Goal: Communication & Community: Answer question/provide support

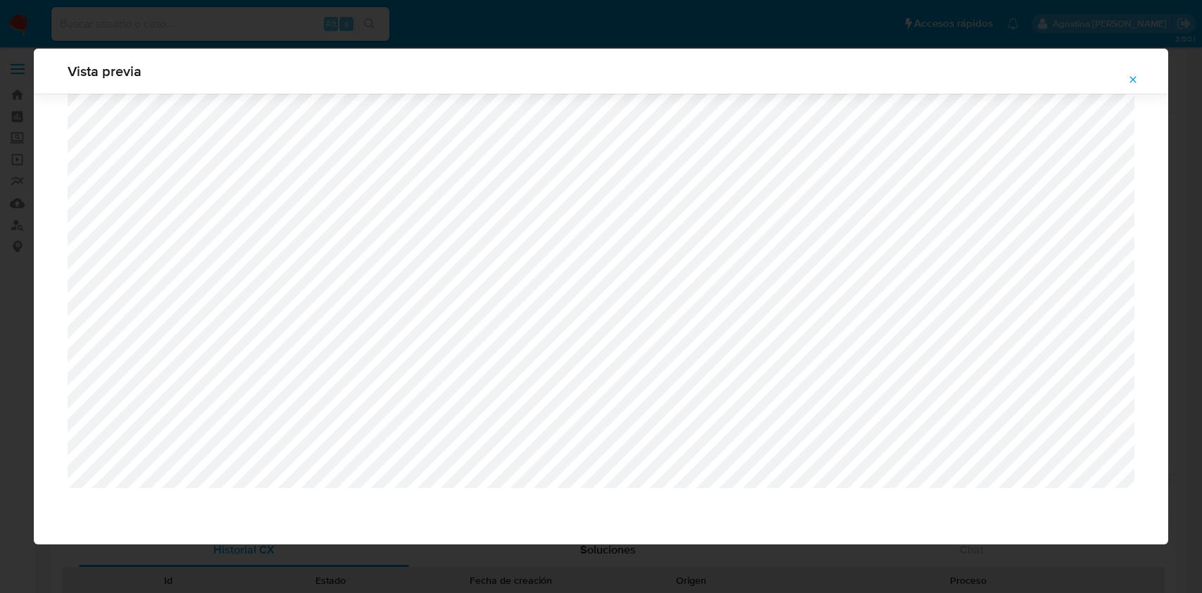
select select "10"
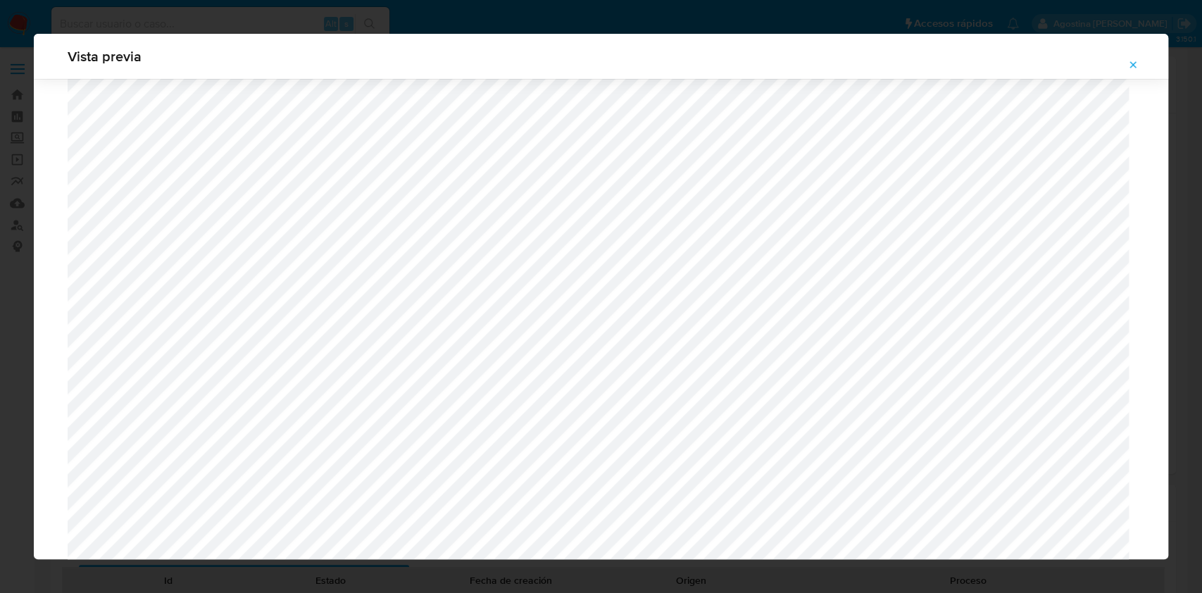
scroll to position [817, 0]
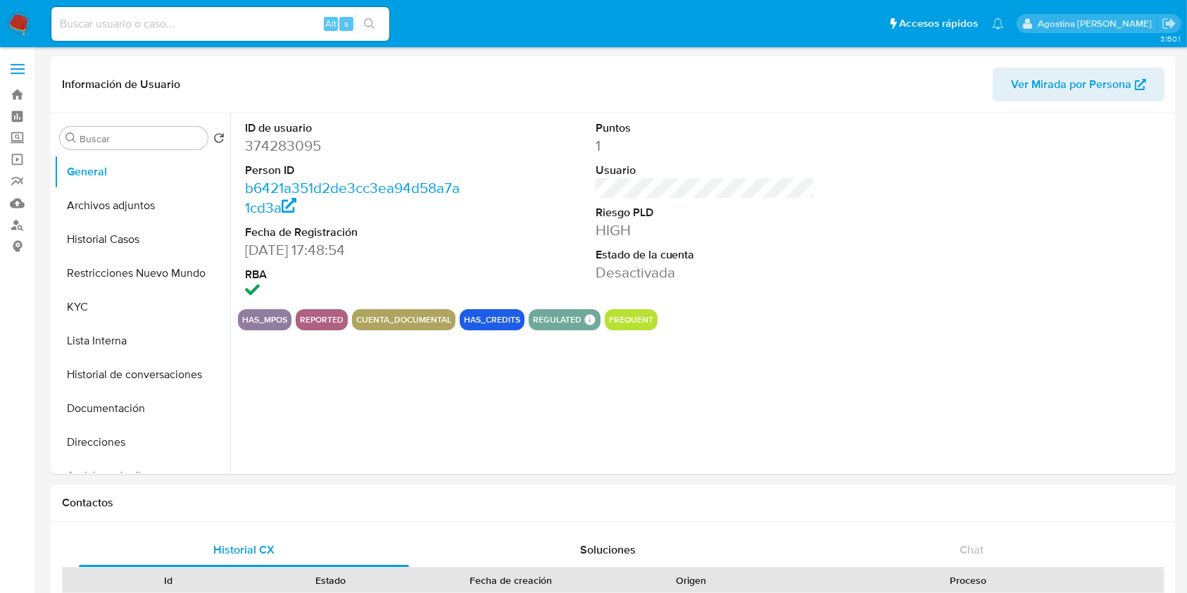
select select "10"
click at [225, 19] on input at bounding box center [220, 24] width 338 height 18
paste input "3Z5hlWic5n061ClpWG0d8K4A"
type input "3Z5hlWic5n061ClpWG0d8K4A"
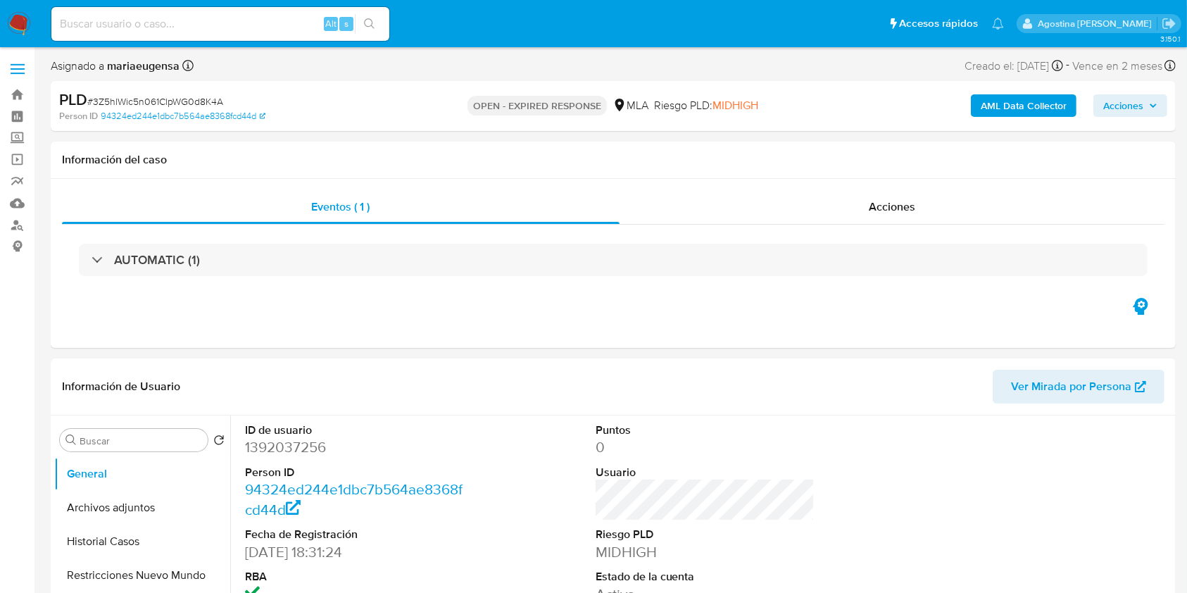
select select "10"
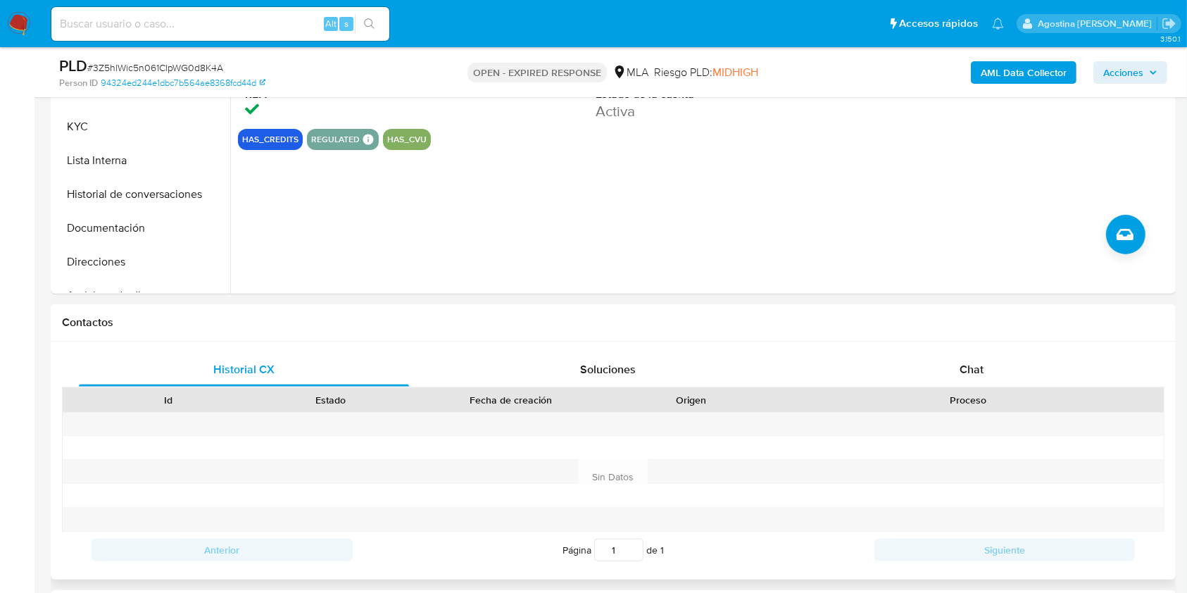
scroll to position [563, 0]
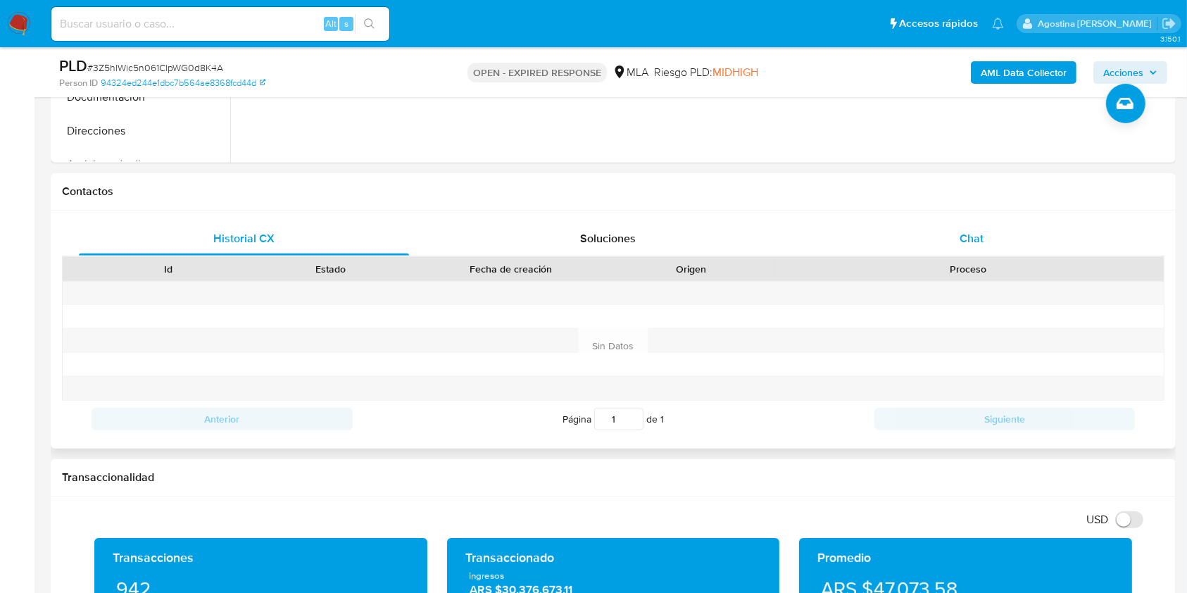
click at [929, 236] on div "Chat" at bounding box center [972, 239] width 330 height 34
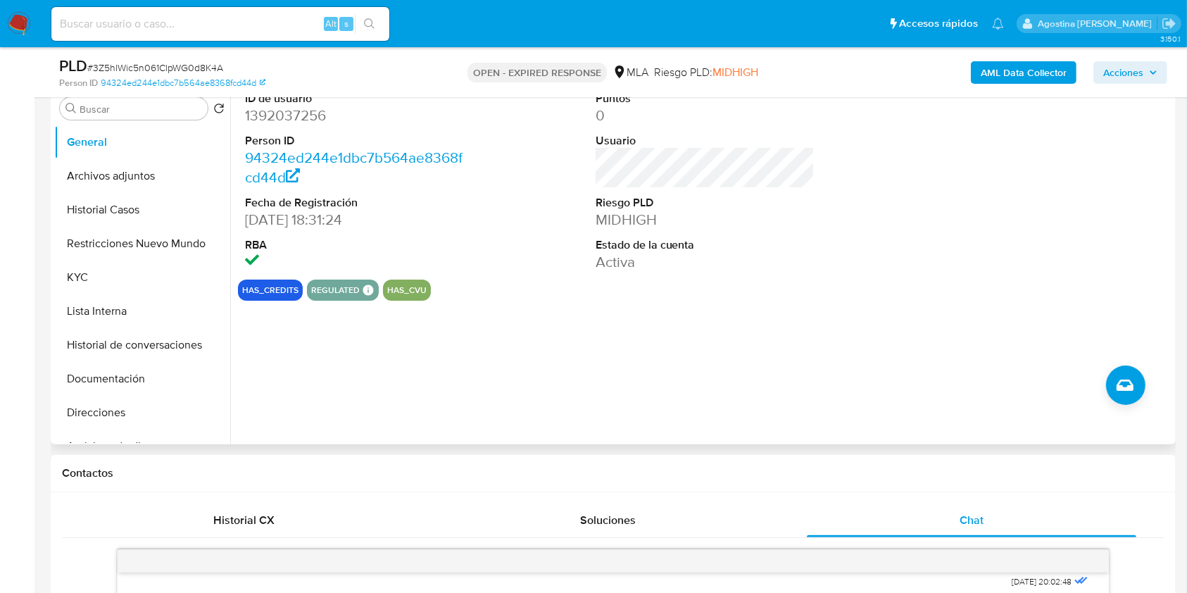
scroll to position [94, 0]
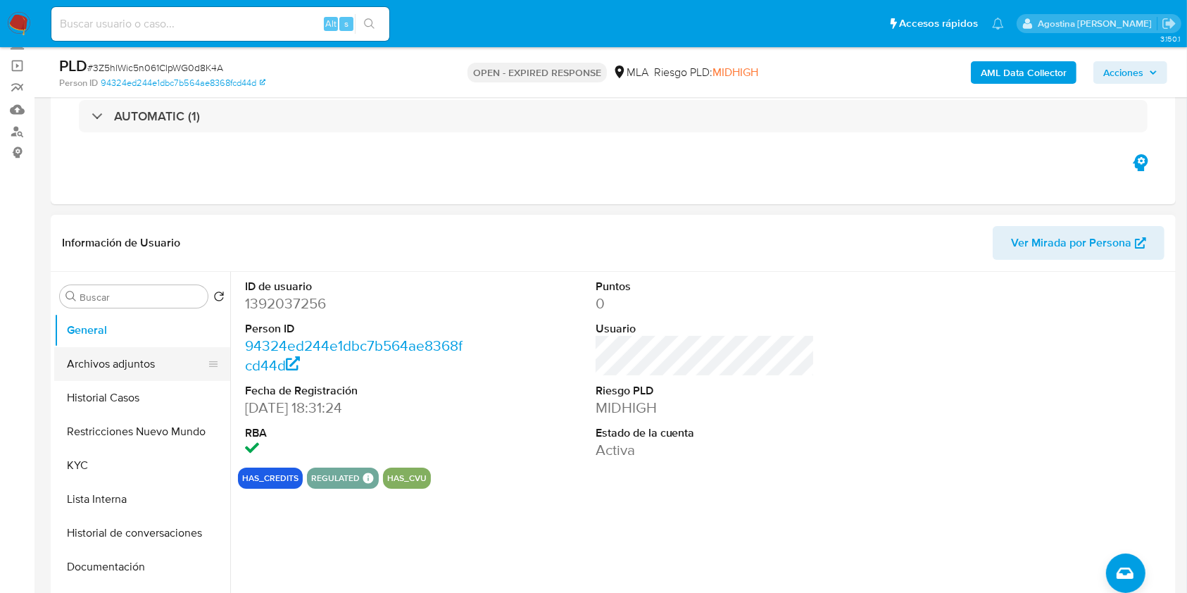
click at [157, 358] on button "Archivos adjuntos" at bounding box center [136, 364] width 165 height 34
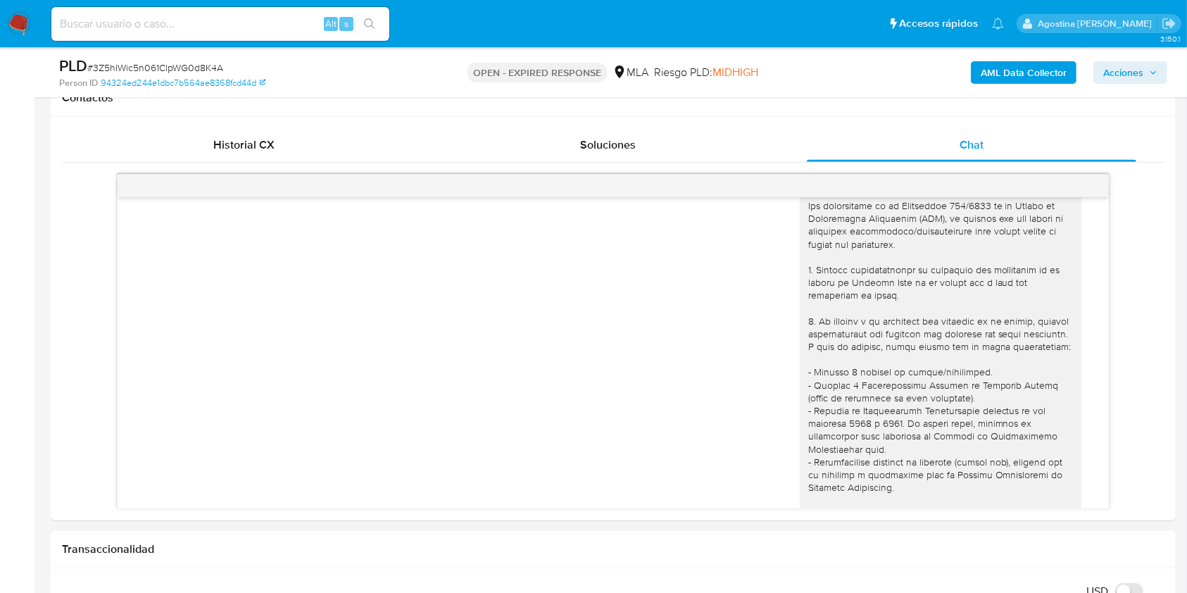
scroll to position [0, 0]
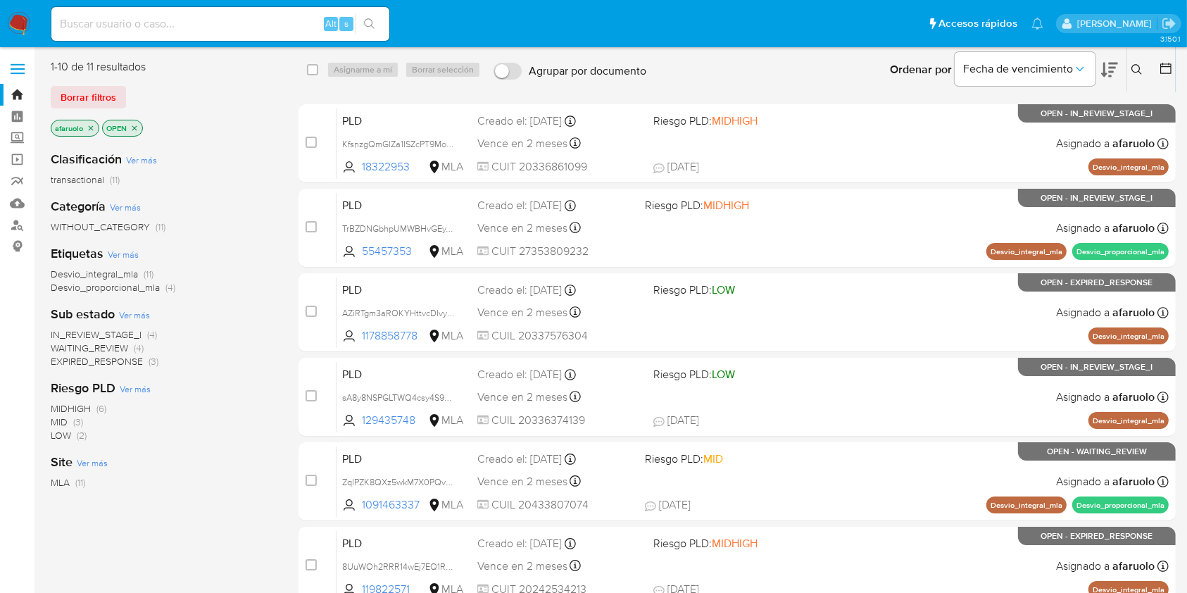
click at [1135, 68] on icon at bounding box center [1136, 69] width 11 height 11
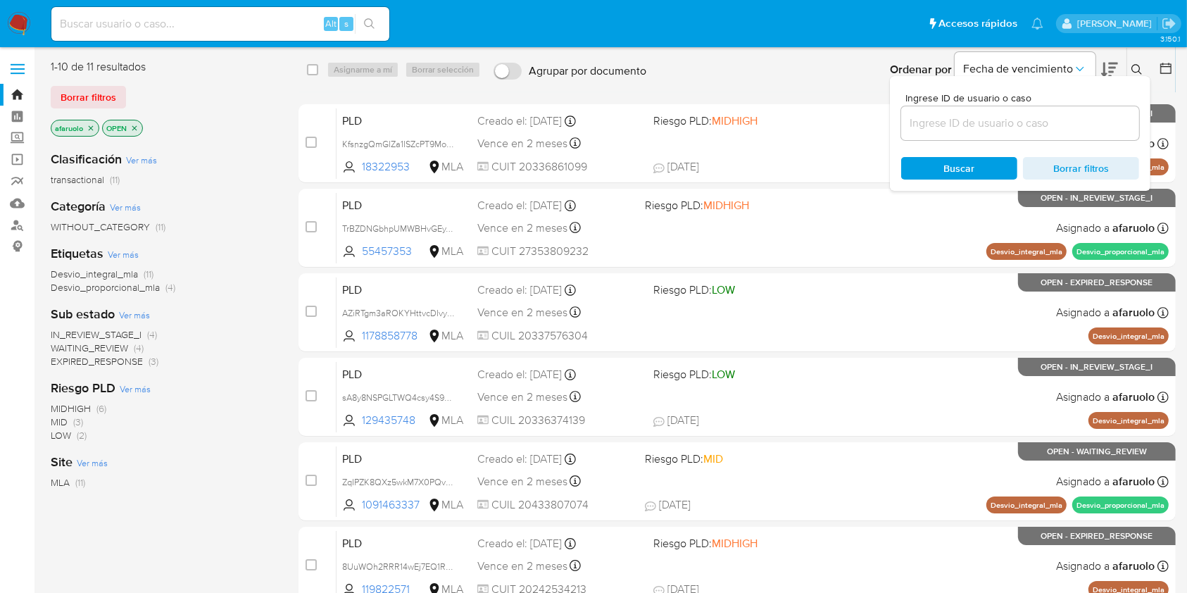
click at [92, 127] on icon "close-filter" at bounding box center [91, 128] width 8 height 8
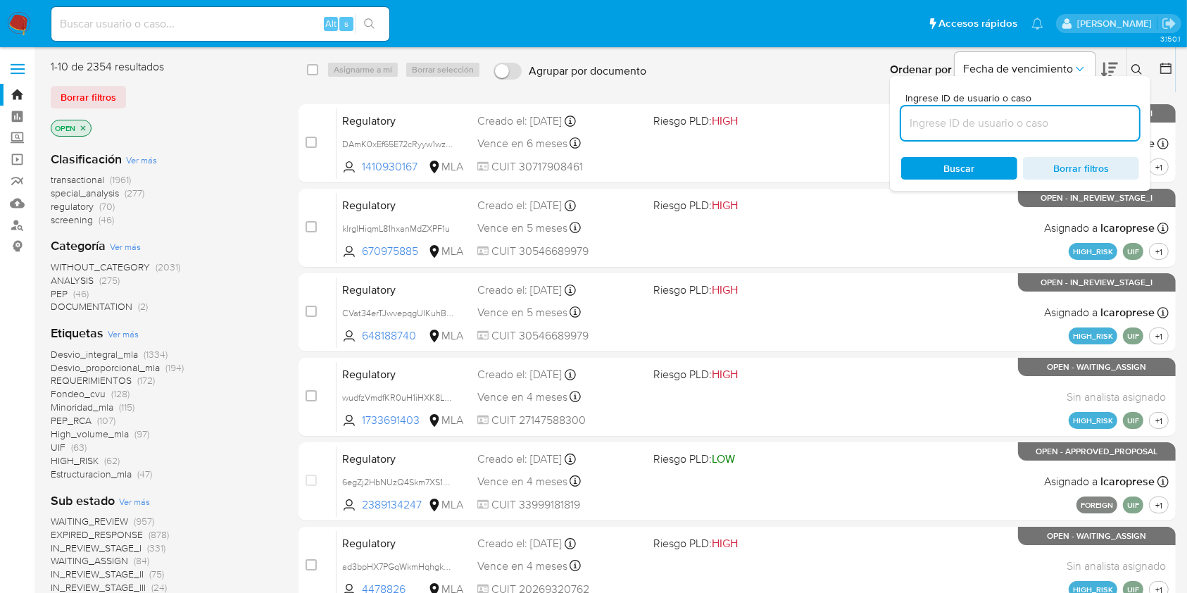
click at [969, 130] on input at bounding box center [1020, 123] width 238 height 18
paste input "3Z5hlWic5n061ClpWG0d8K4A"
type input "3Z5hlWic5n061ClpWG0d8K4A"
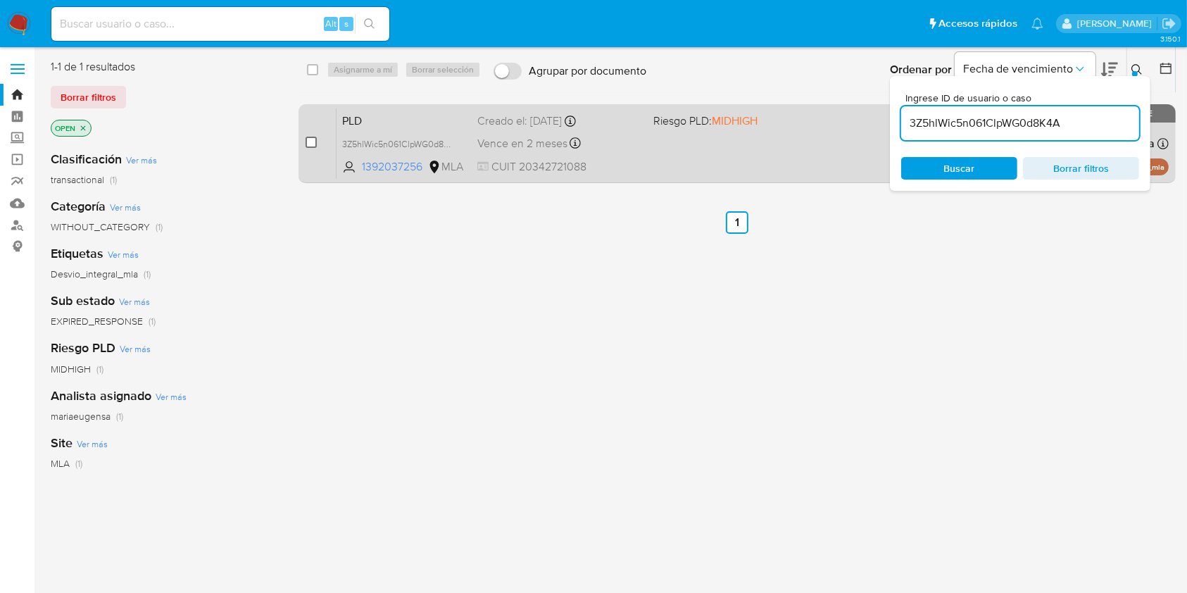
click at [310, 137] on input "checkbox" at bounding box center [310, 142] width 11 height 11
checkbox input "true"
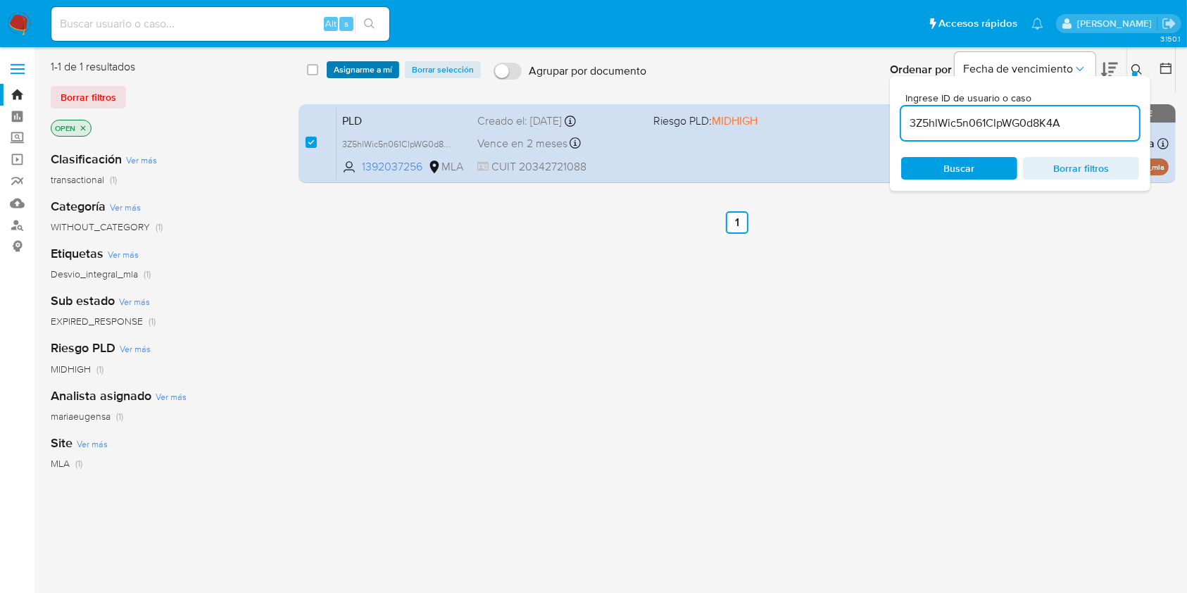
click at [358, 68] on span "Asignarme a mí" at bounding box center [363, 70] width 58 height 14
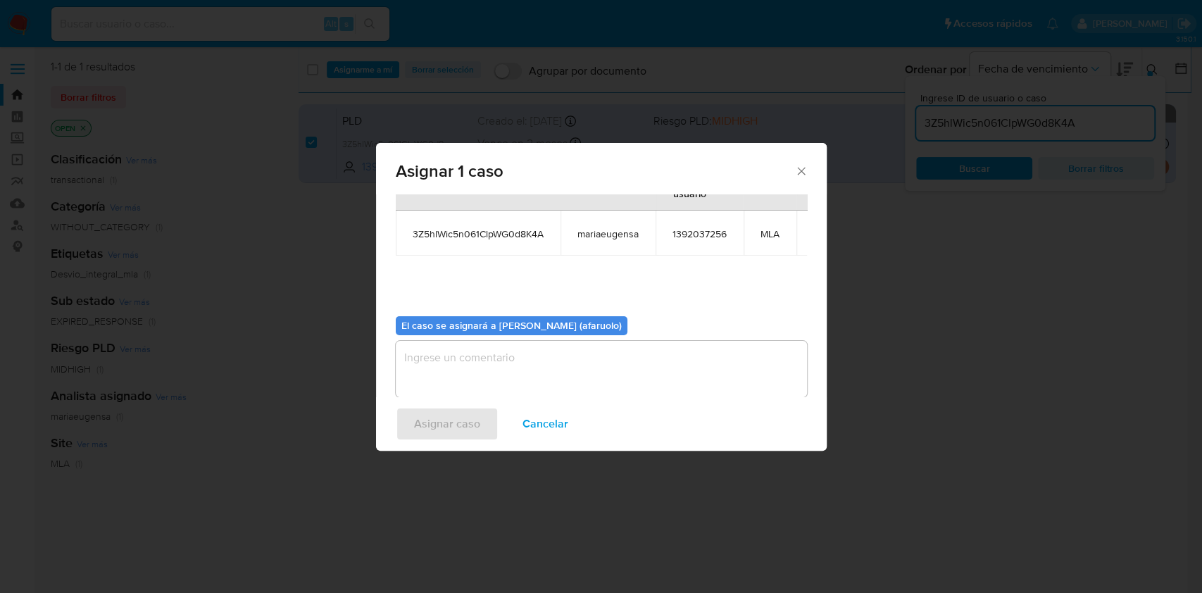
scroll to position [86, 0]
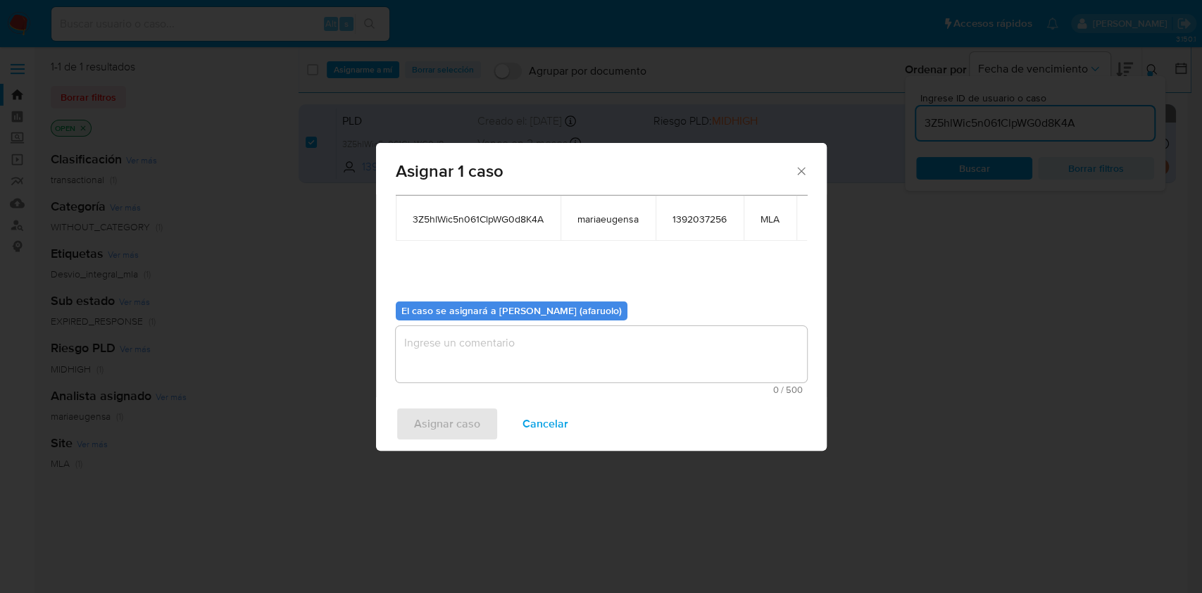
click at [574, 355] on textarea "assign-modal" at bounding box center [601, 354] width 411 height 56
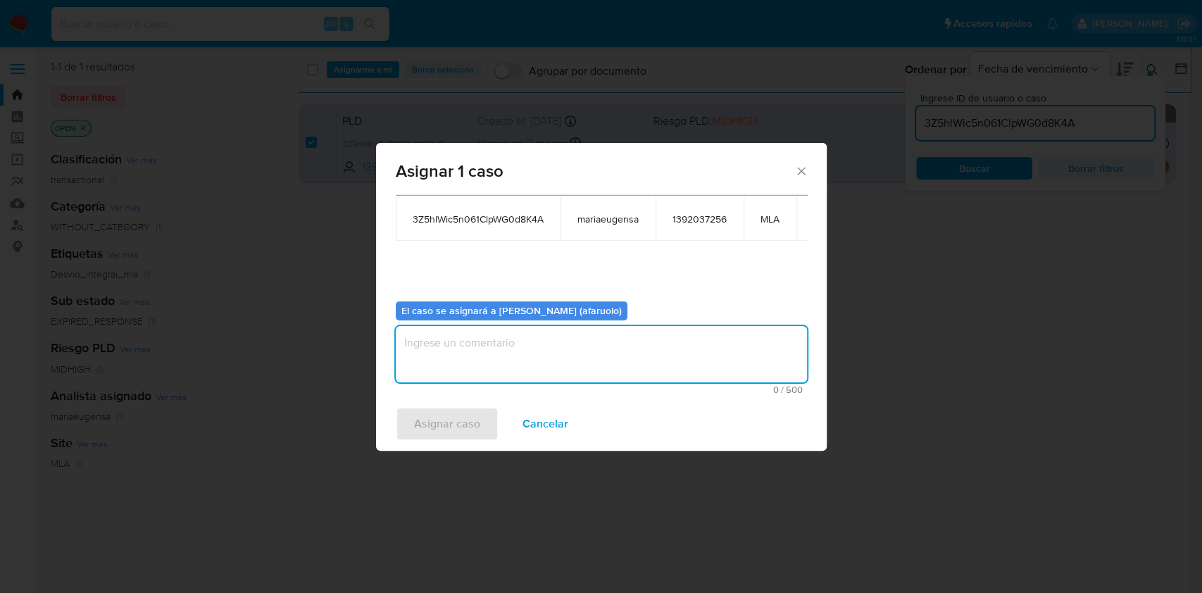
click at [554, 349] on textarea "assign-modal" at bounding box center [601, 354] width 411 height 56
click at [470, 410] on span "Asignar caso" at bounding box center [447, 423] width 66 height 31
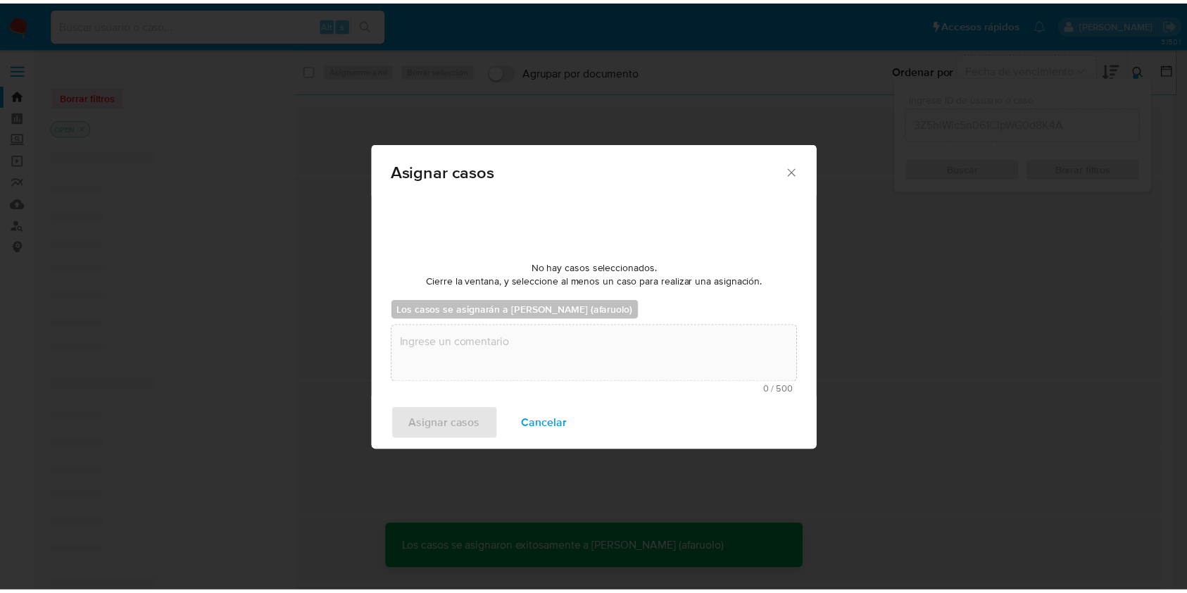
scroll to position [84, 0]
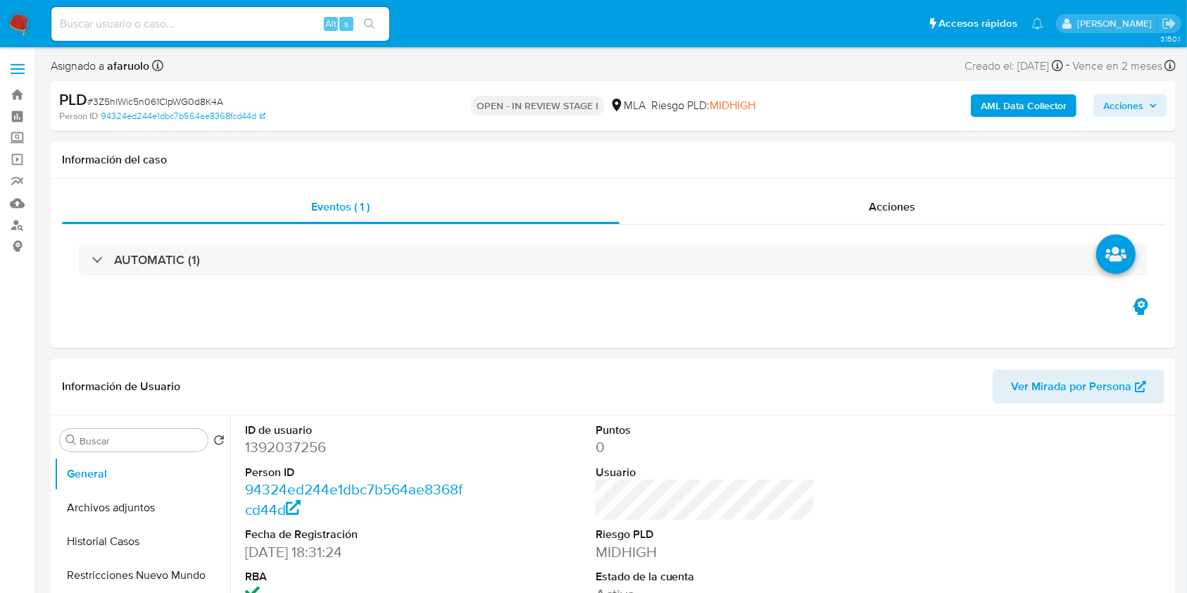
select select "10"
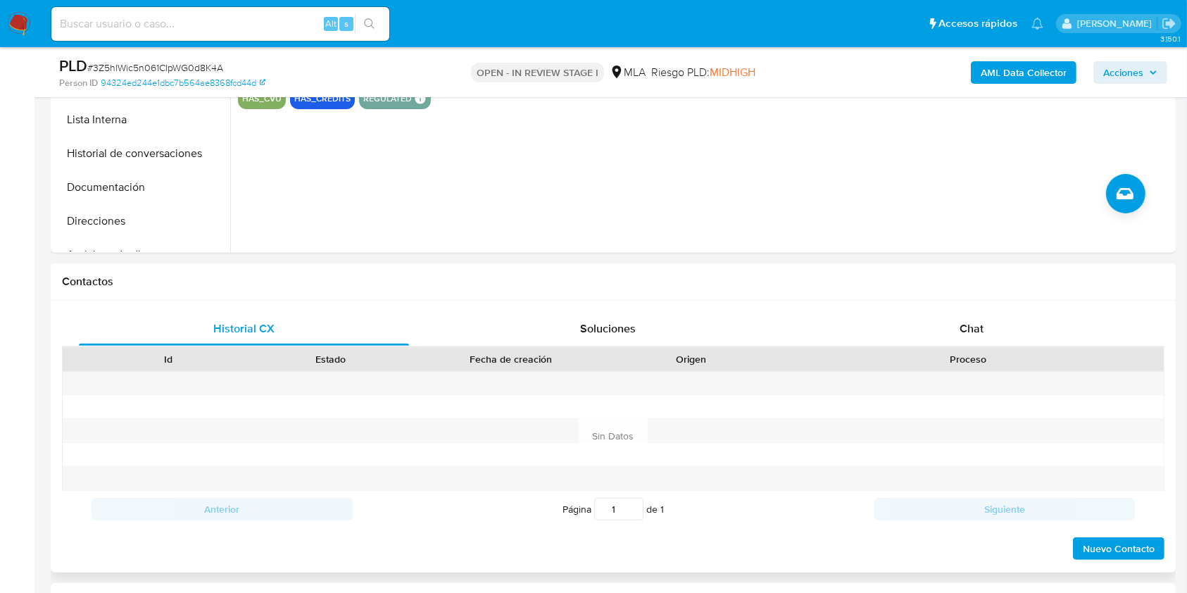
scroll to position [563, 0]
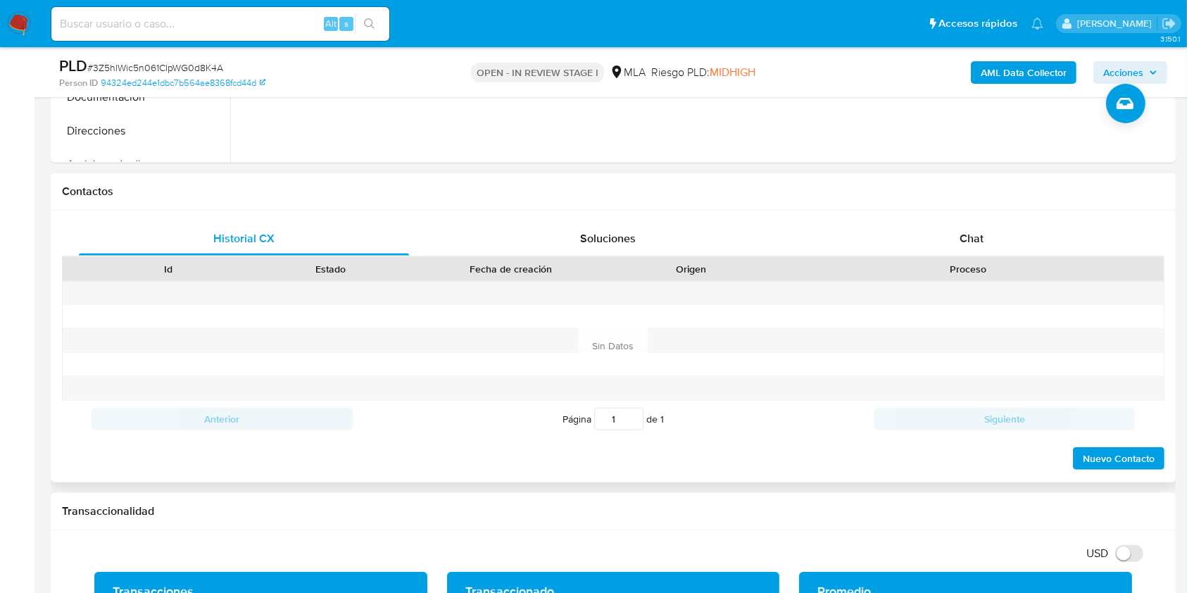
drag, startPoint x: 911, startPoint y: 225, endPoint x: 909, endPoint y: 212, distance: 13.5
click at [912, 225] on div "Chat" at bounding box center [972, 239] width 330 height 34
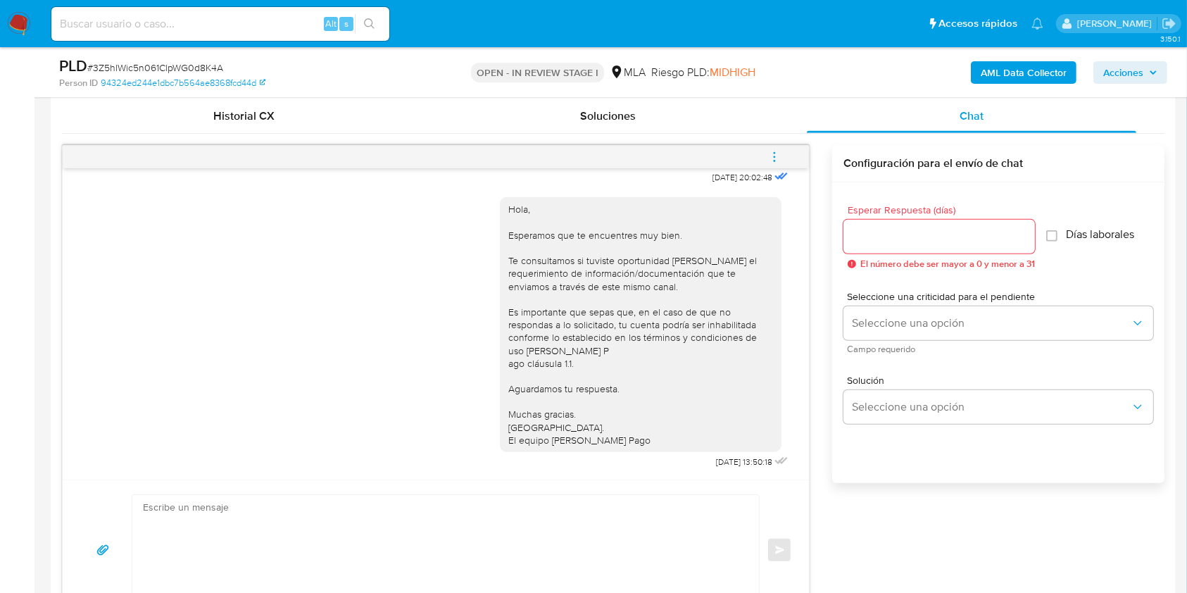
scroll to position [750, 0]
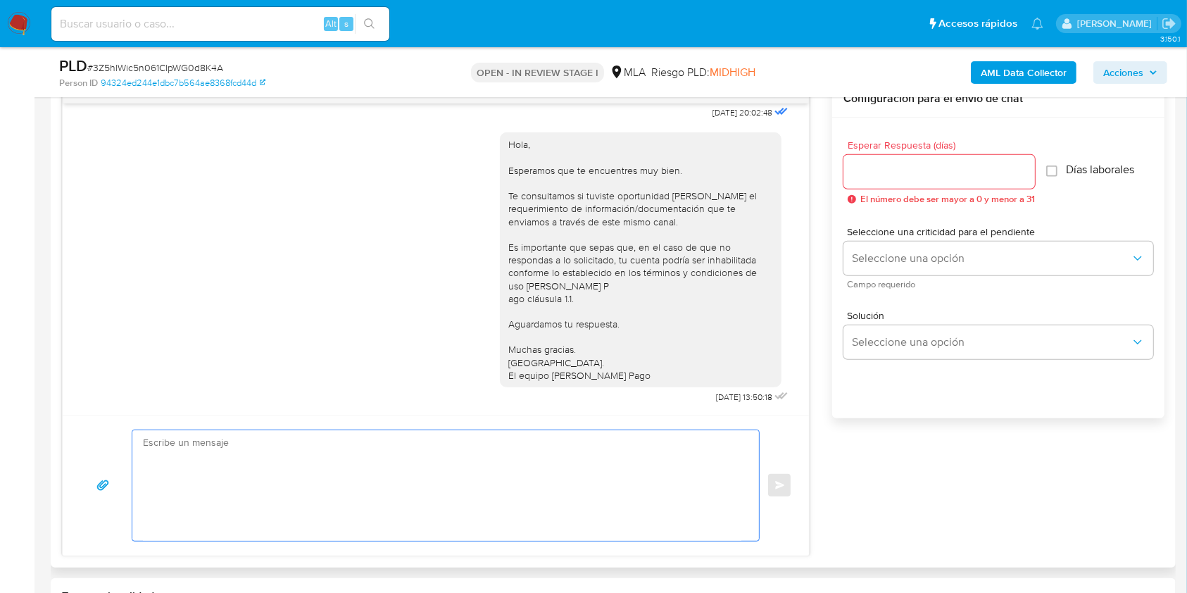
click at [308, 448] on textarea at bounding box center [442, 485] width 598 height 111
paste textarea "Hola, Esperamos que te encuentres muy bien. Te consultamos si tuviste oportunid…"
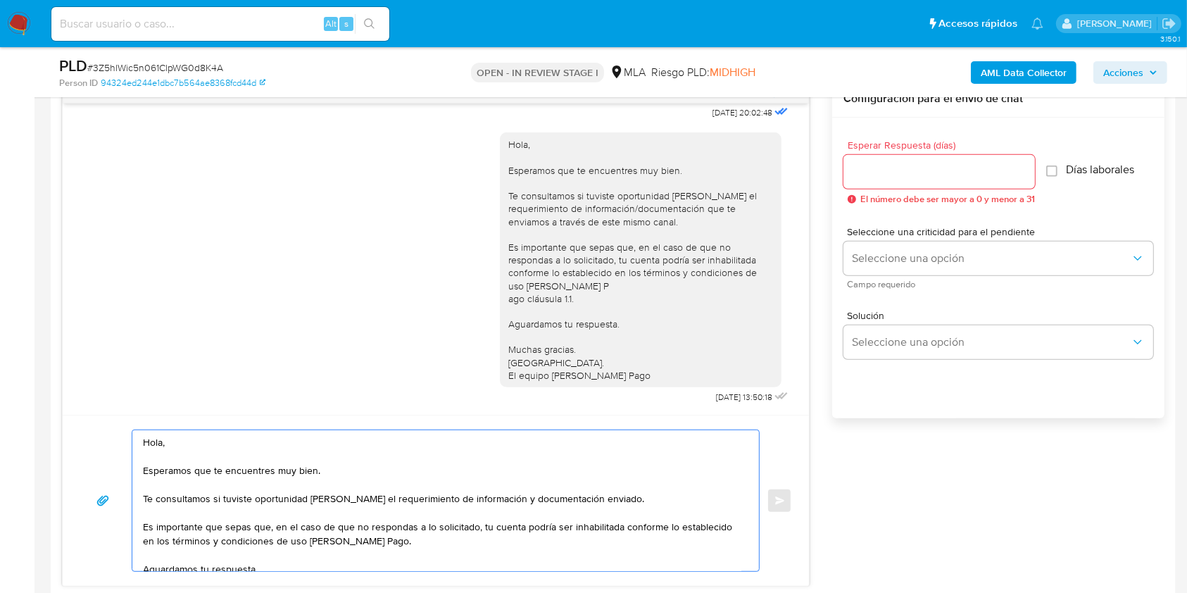
scroll to position [65, 0]
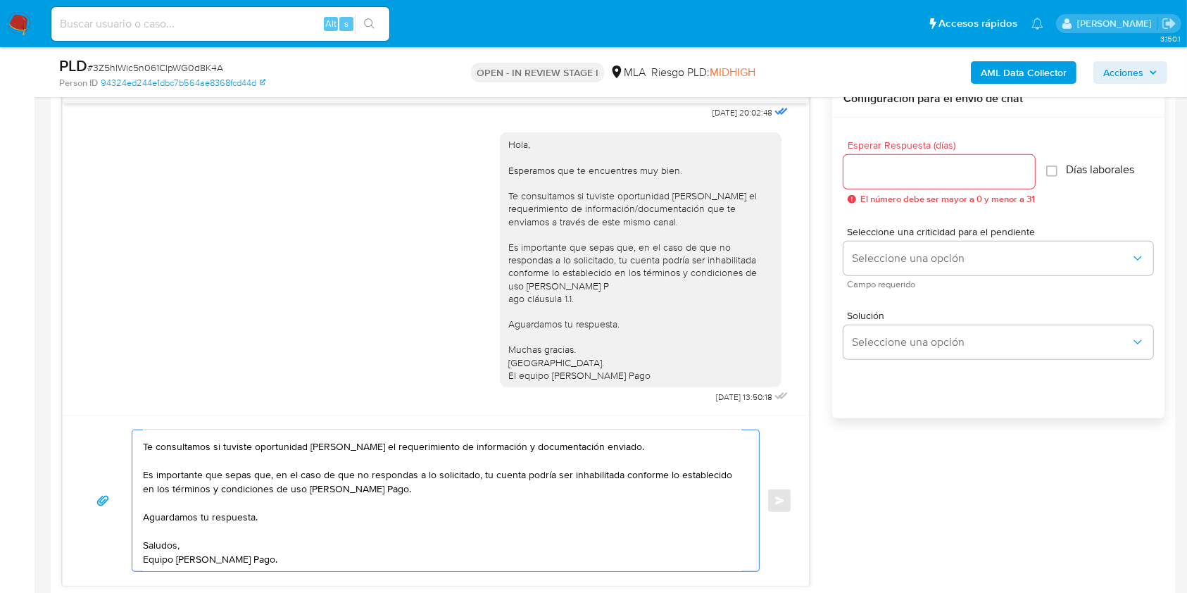
type textarea "Hola, Esperamos que te encuentres muy bien. Te consultamos si tuviste oportunid…"
click at [959, 182] on div at bounding box center [938, 172] width 191 height 34
click at [963, 170] on input "Esperar Respuesta (días)" at bounding box center [938, 172] width 191 height 18
type input "2"
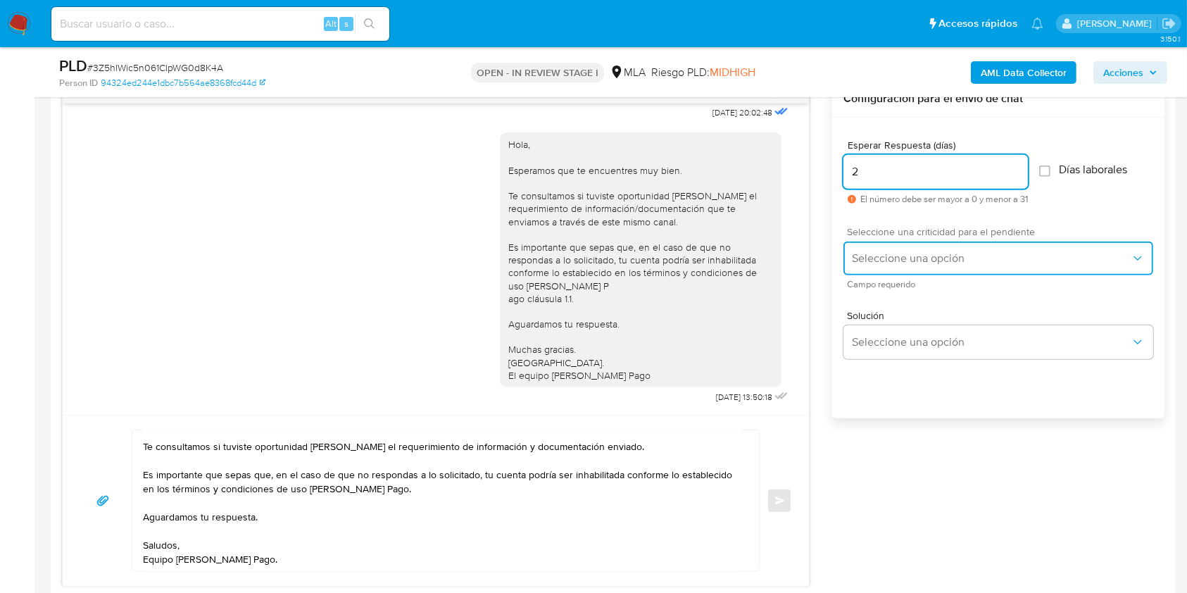
click at [955, 248] on button "Seleccione una opción" at bounding box center [998, 258] width 310 height 34
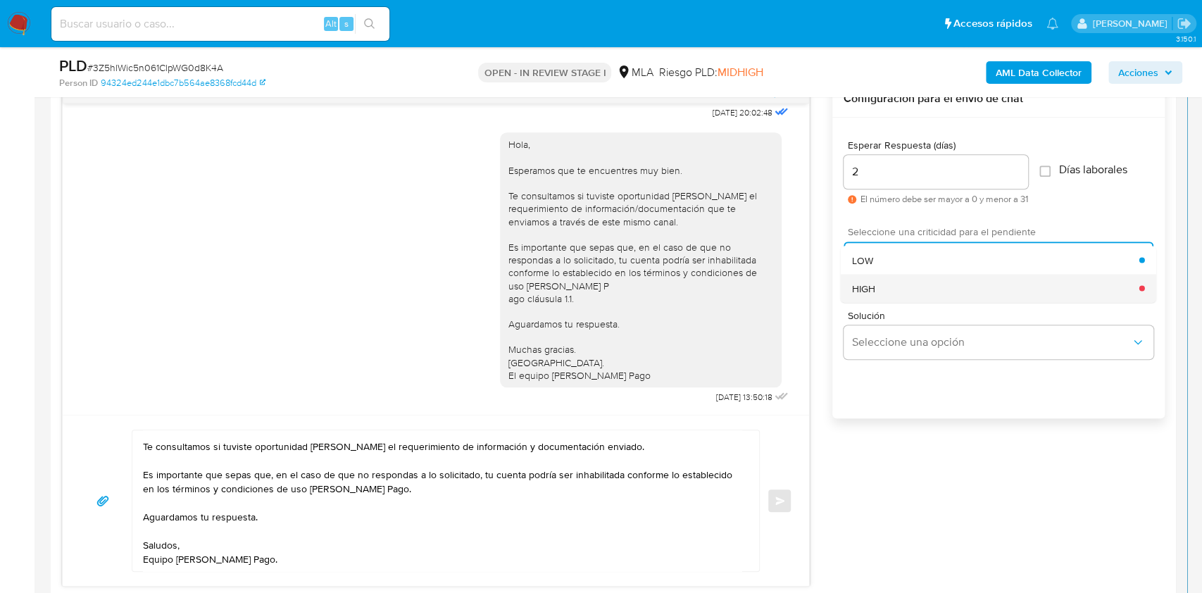
click at [919, 283] on div "HIGH" at bounding box center [995, 288] width 287 height 28
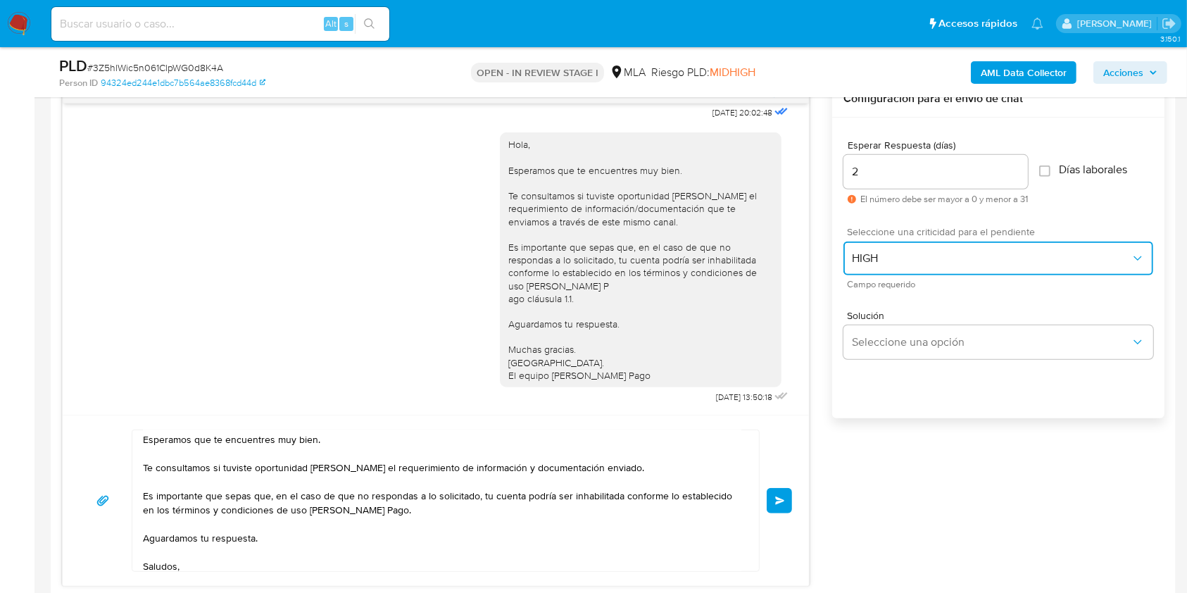
scroll to position [0, 0]
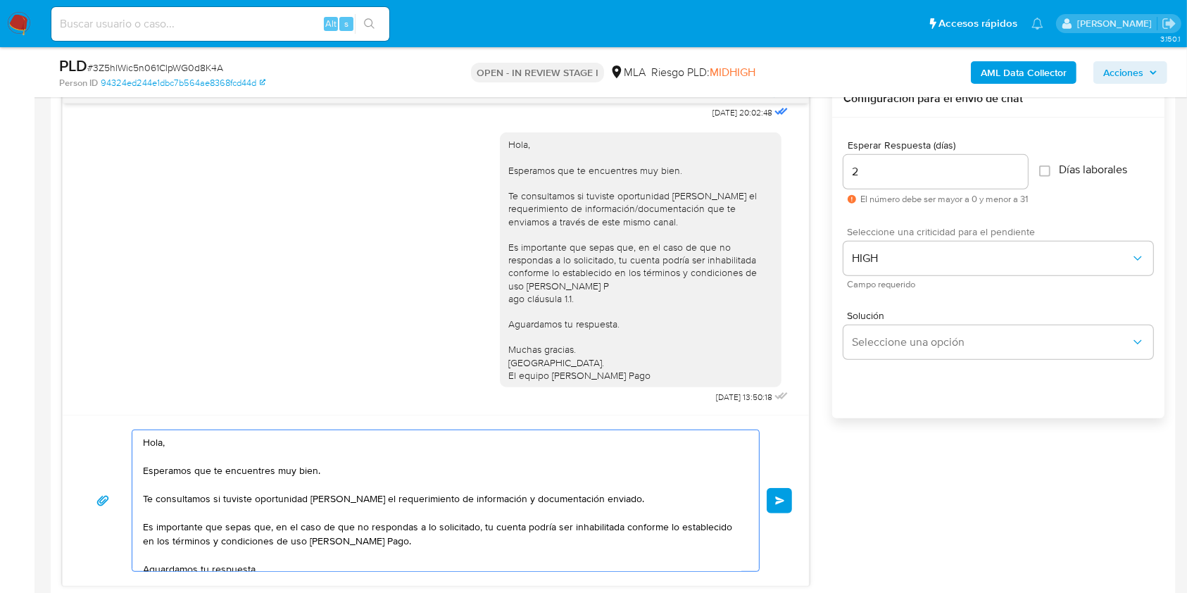
click at [615, 500] on textarea "Hola, Esperamos que te encuentres muy bien. Te consultamos si tuviste oportunid…" at bounding box center [442, 500] width 598 height 141
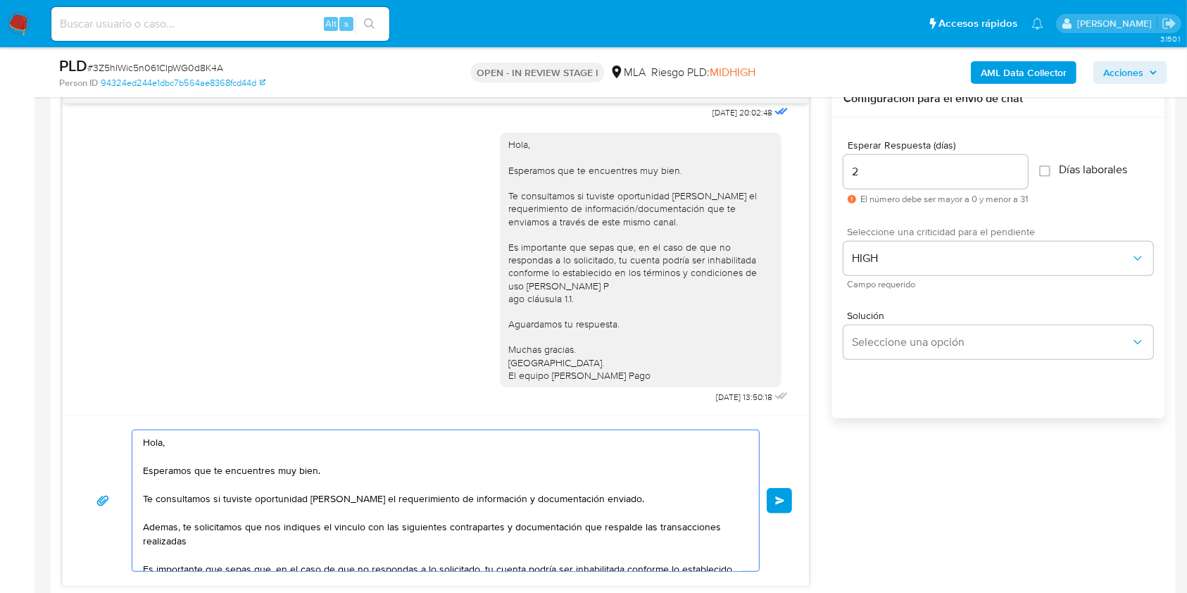
drag, startPoint x: 496, startPoint y: 527, endPoint x: 366, endPoint y: 527, distance: 129.5
click at [366, 527] on textarea "Hola, Esperamos que te encuentres muy bien. Te consultamos si tuviste oportunid…" at bounding box center [442, 500] width 598 height 141
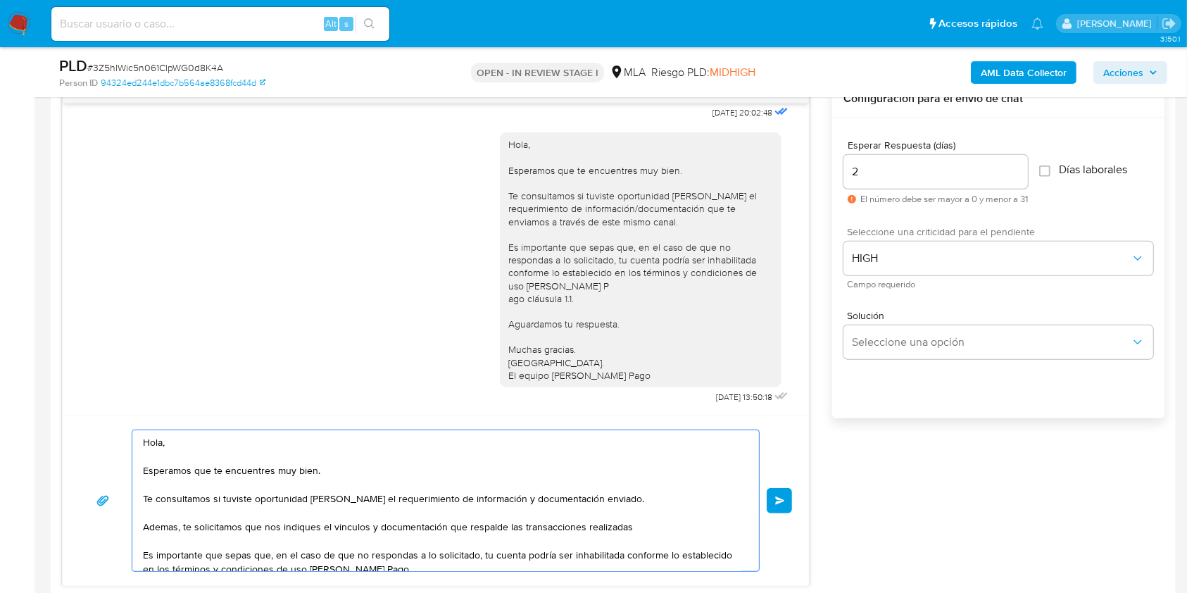
click at [365, 530] on textarea "Hola, Esperamos que te encuentres muy bien. Te consultamos si tuviste oportunid…" at bounding box center [442, 500] width 598 height 141
click at [653, 524] on textarea "Hola, Esperamos que te encuentres muy bien. Te consultamos si tuviste oportunid…" at bounding box center [442, 500] width 598 height 141
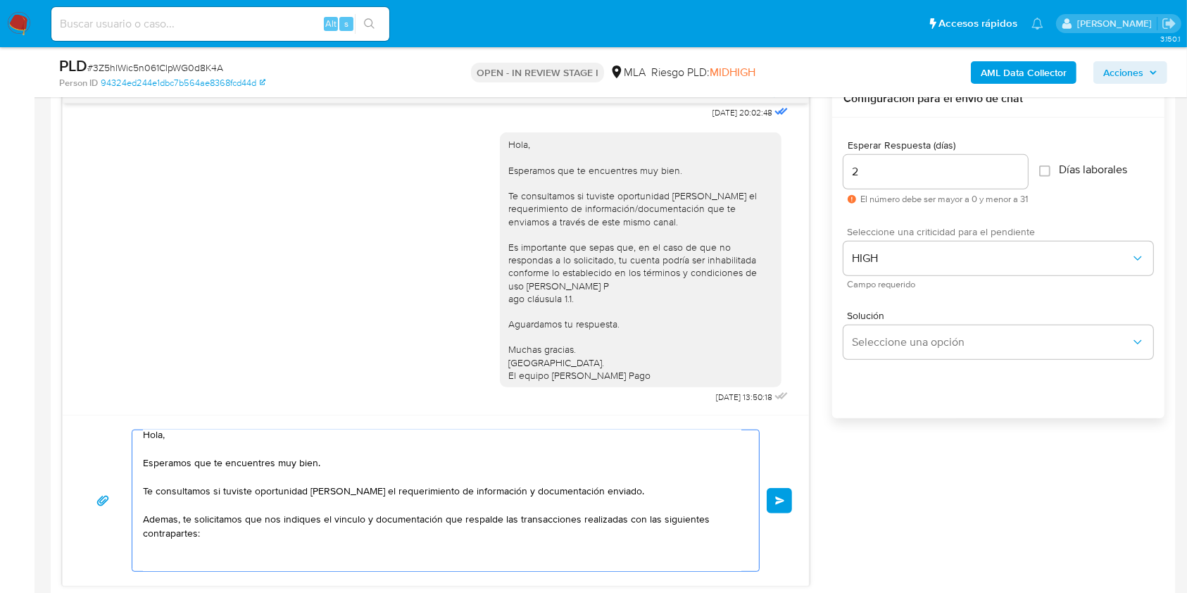
scroll to position [101, 0]
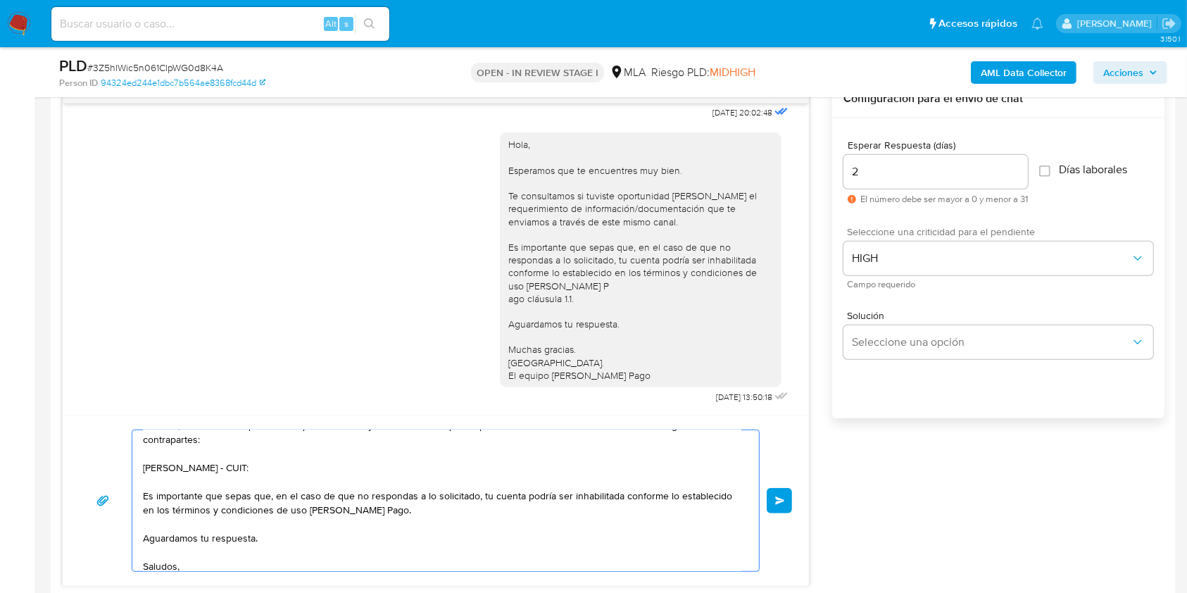
paste textarea "27389500017"
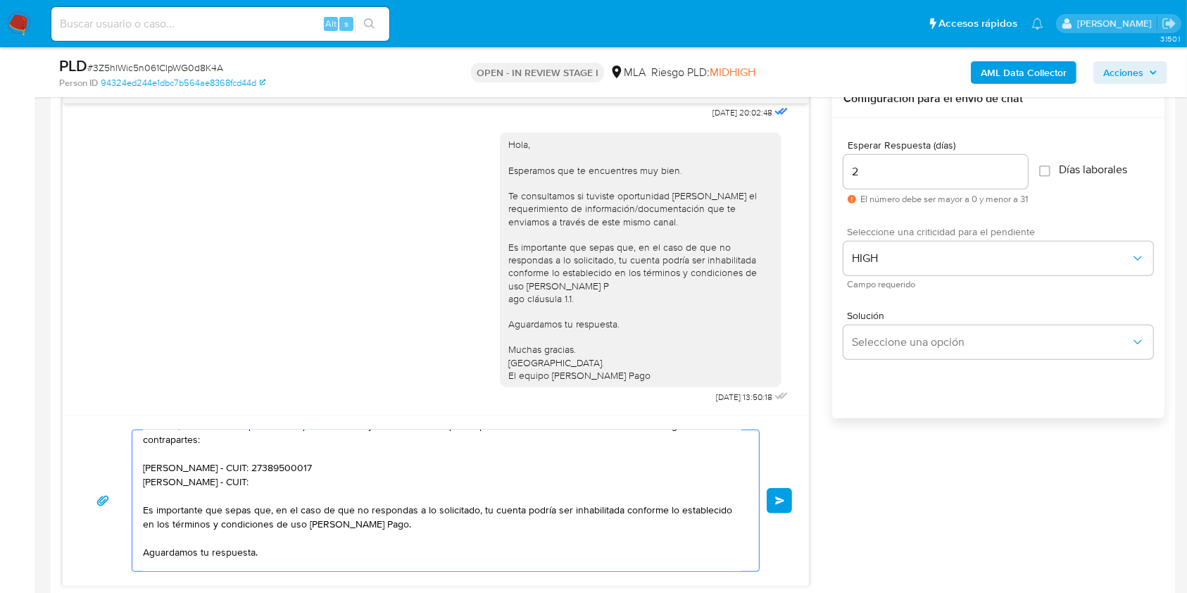
paste textarea "23386706409"
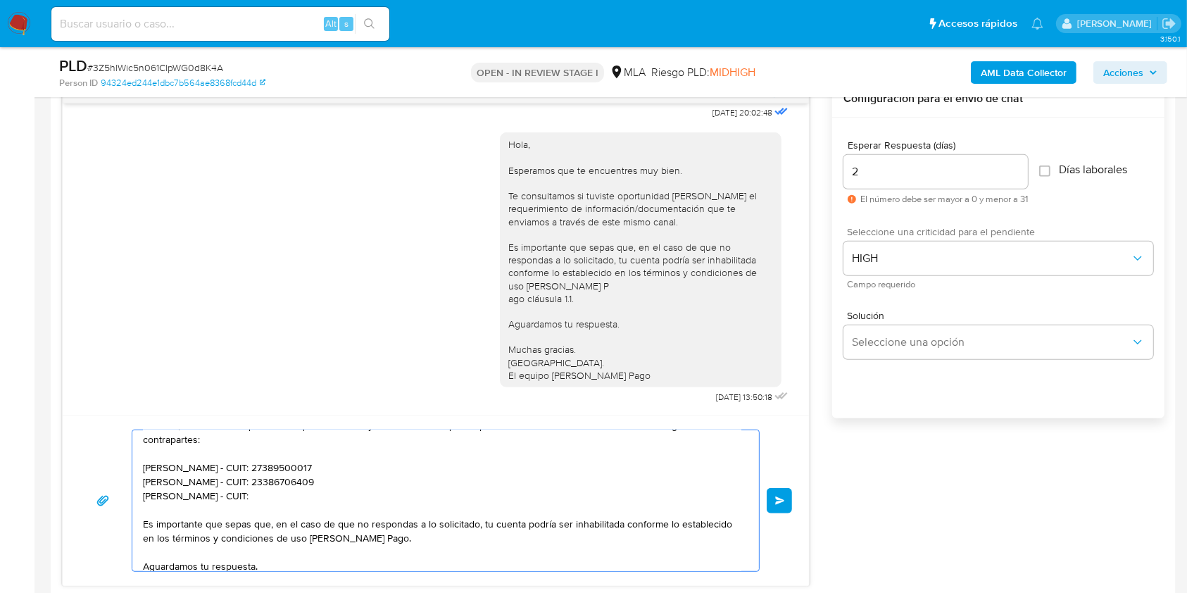
paste textarea "20394293467"
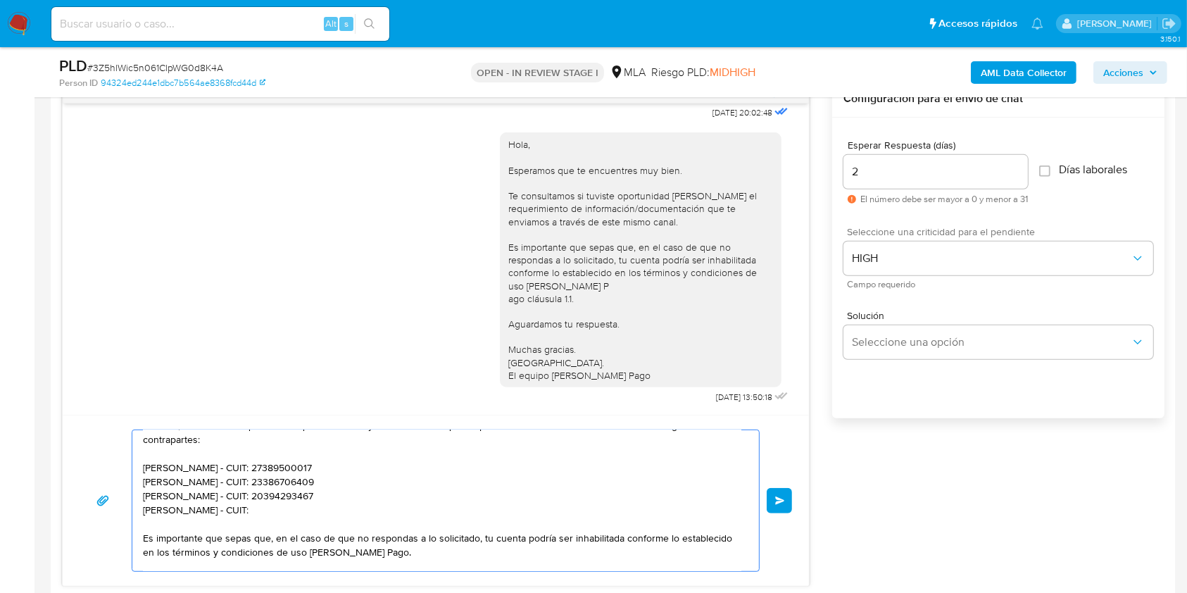
paste textarea "20330838907"
type textarea "Hola, Esperamos que te encuentres muy bien. Te consultamos si tuviste oportunid…"
click at [773, 493] on button "Enviar" at bounding box center [779, 500] width 25 height 25
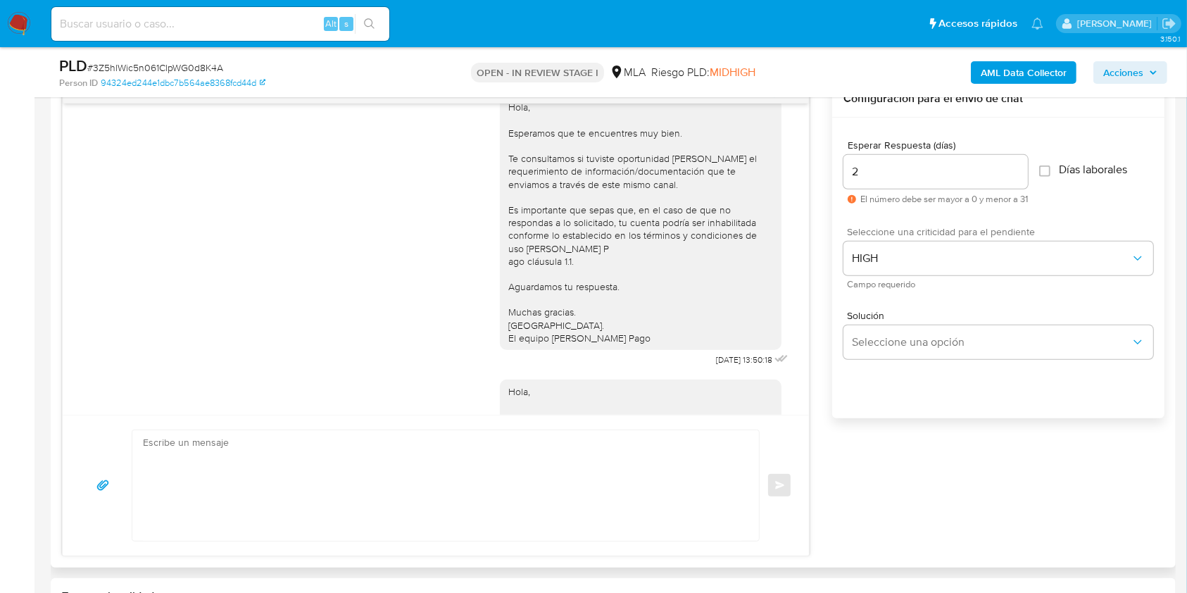
scroll to position [1157, 0]
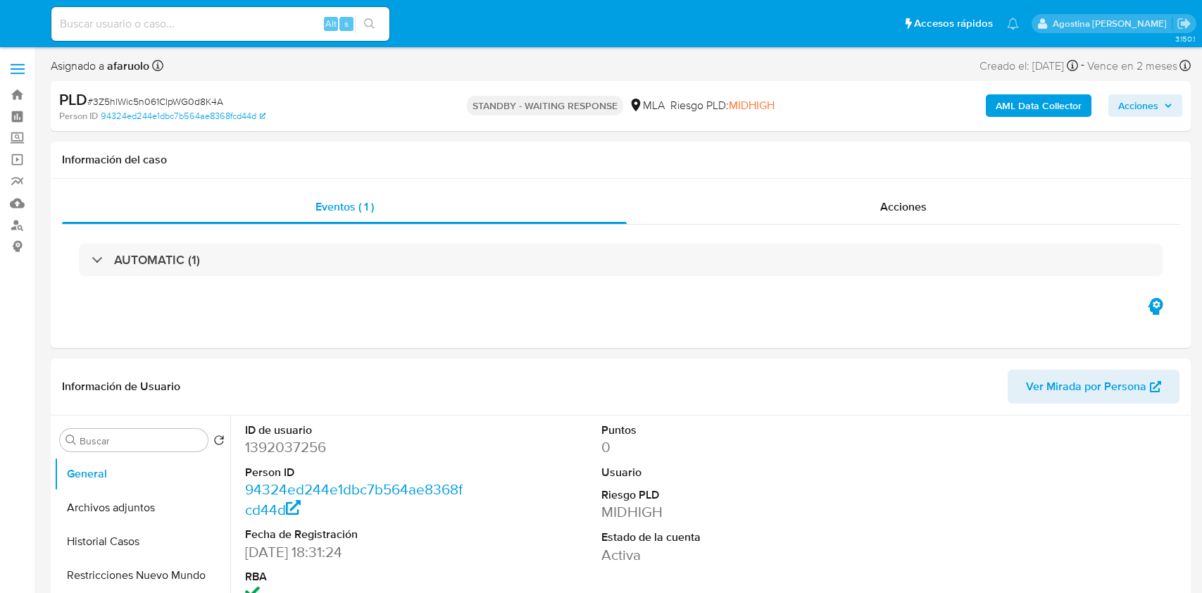
select select "10"
